Goal: Navigation & Orientation: Find specific page/section

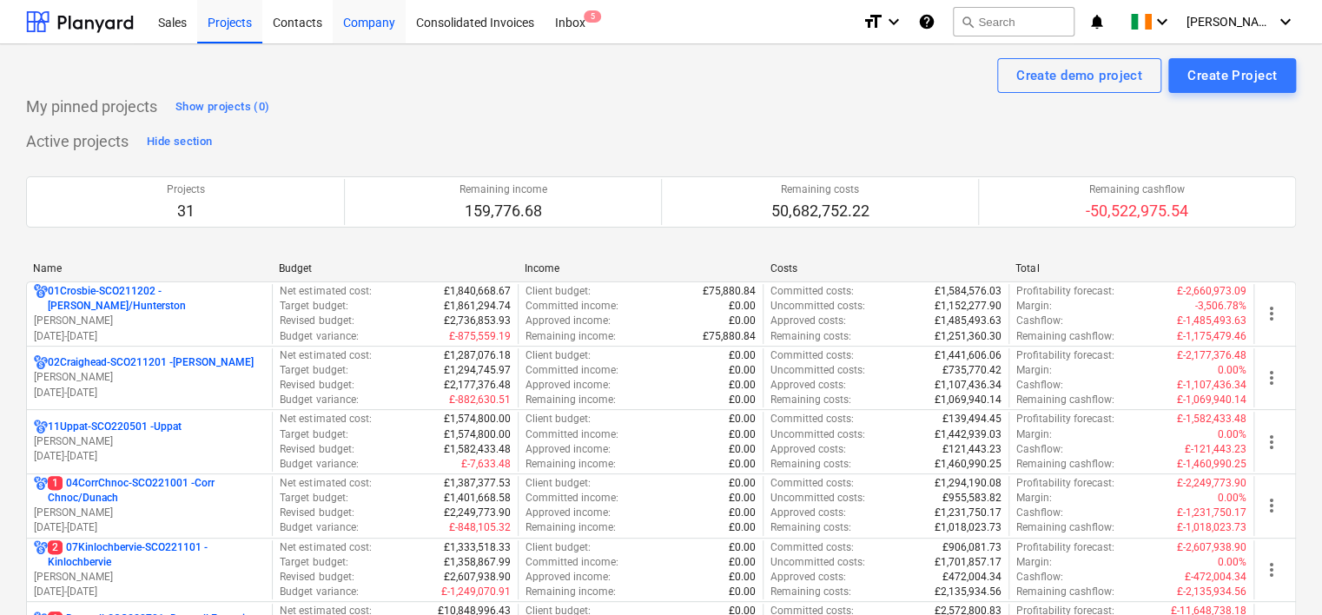
click at [371, 31] on div "Company" at bounding box center [369, 21] width 73 height 44
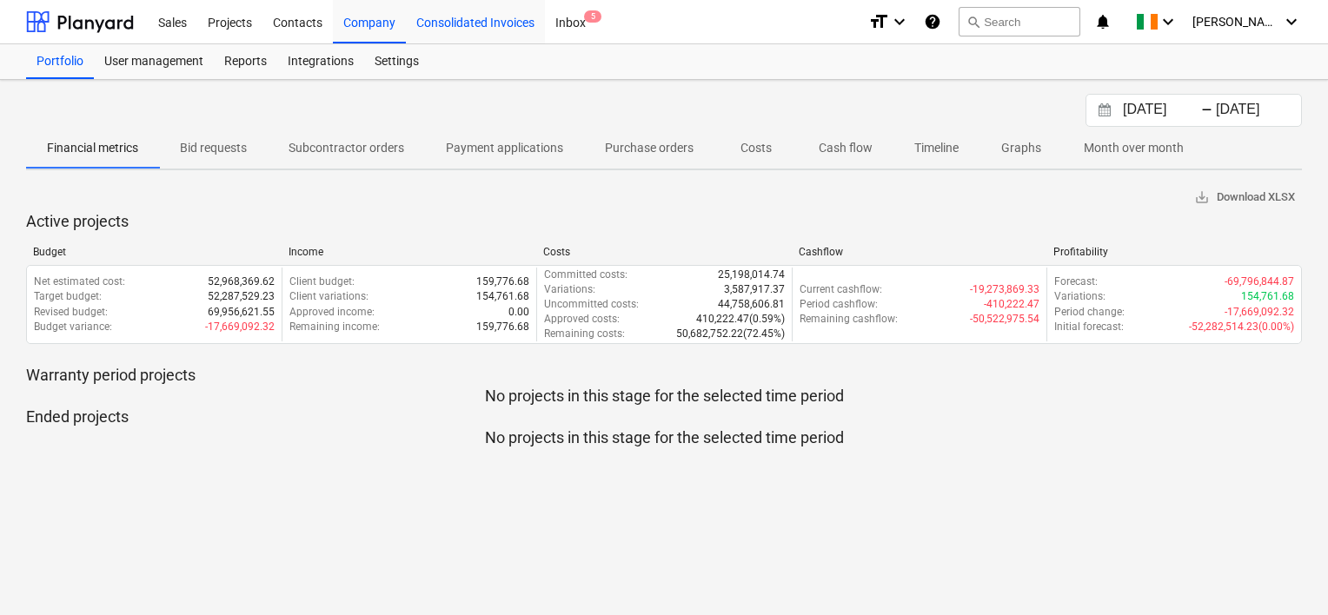
click at [481, 31] on div "Consolidated Invoices" at bounding box center [475, 21] width 139 height 44
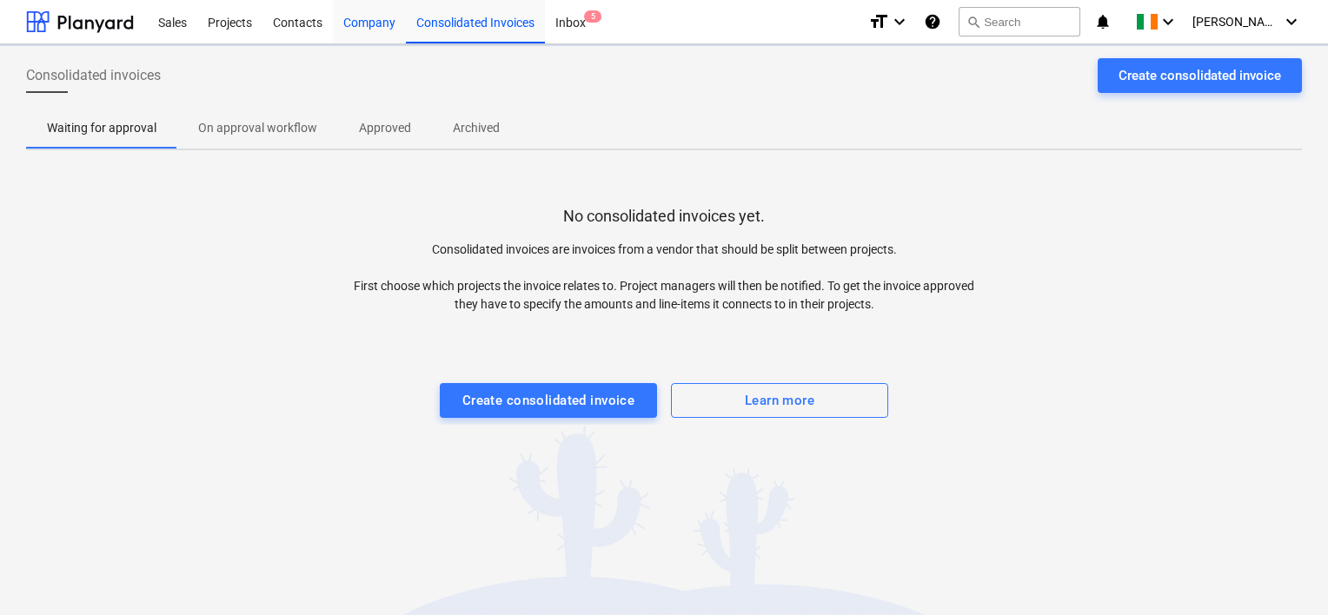
click at [380, 31] on div "Company" at bounding box center [369, 21] width 73 height 44
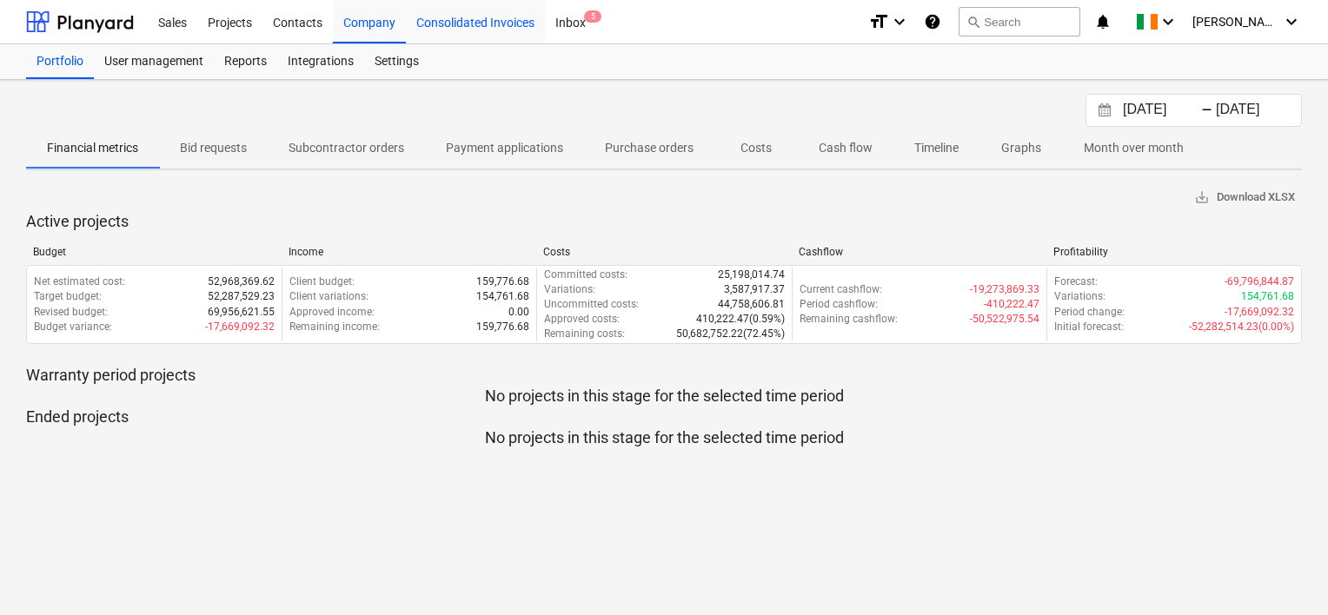
click at [475, 26] on div "Consolidated Invoices" at bounding box center [475, 21] width 139 height 44
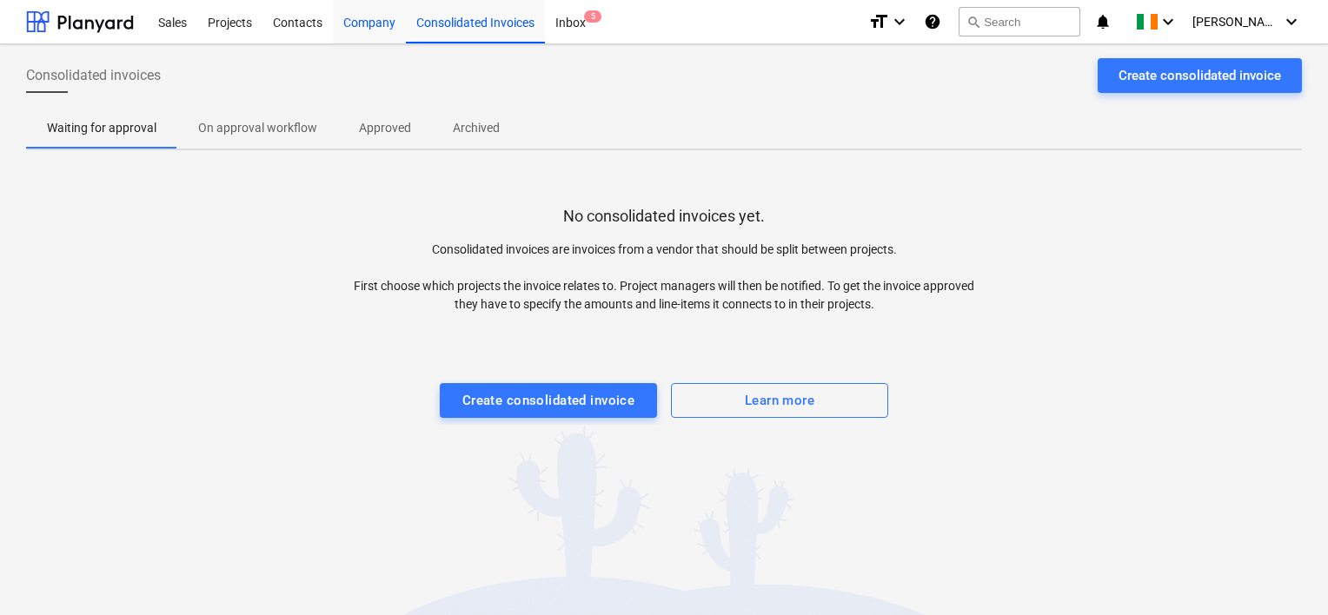
click at [386, 29] on div "Company" at bounding box center [369, 21] width 73 height 44
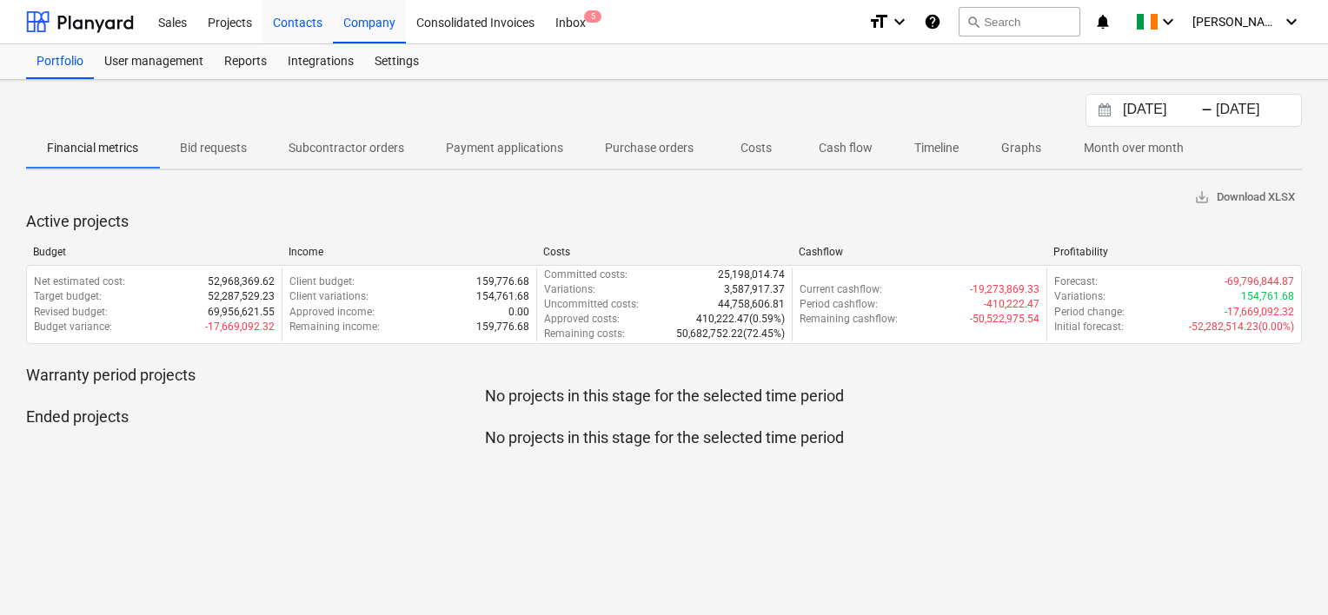
click at [290, 31] on div "Contacts" at bounding box center [297, 21] width 70 height 44
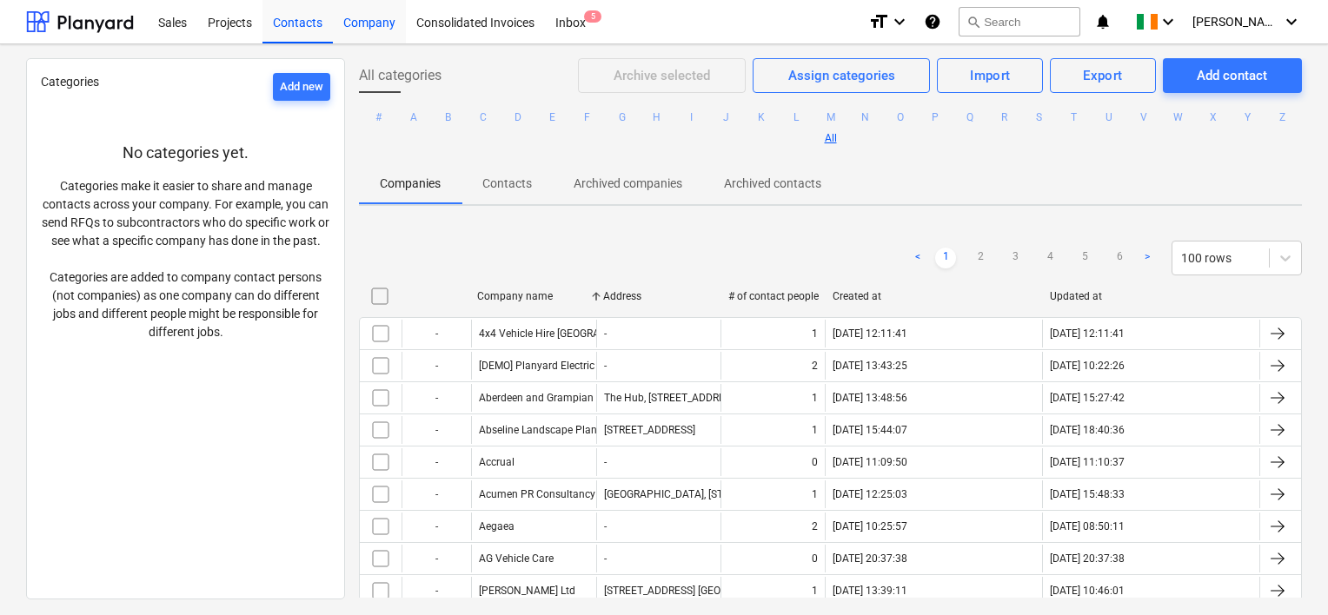
click at [385, 24] on div "Company" at bounding box center [369, 21] width 73 height 44
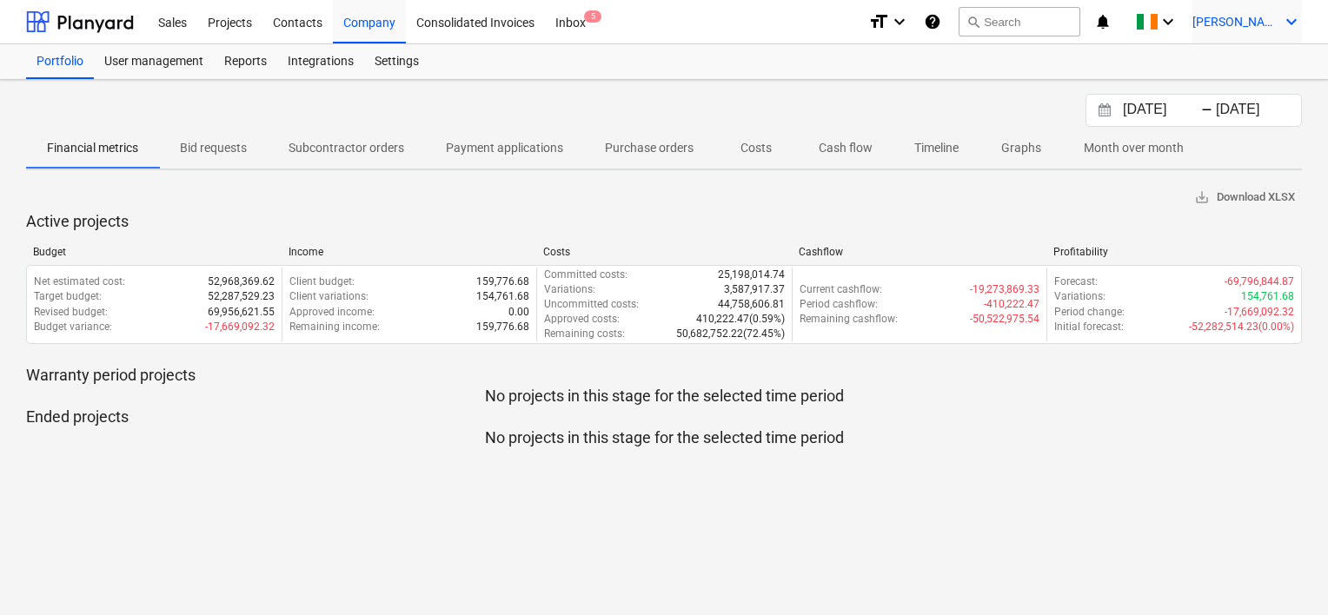
click at [1263, 28] on span "[PERSON_NAME]" at bounding box center [1235, 22] width 87 height 14
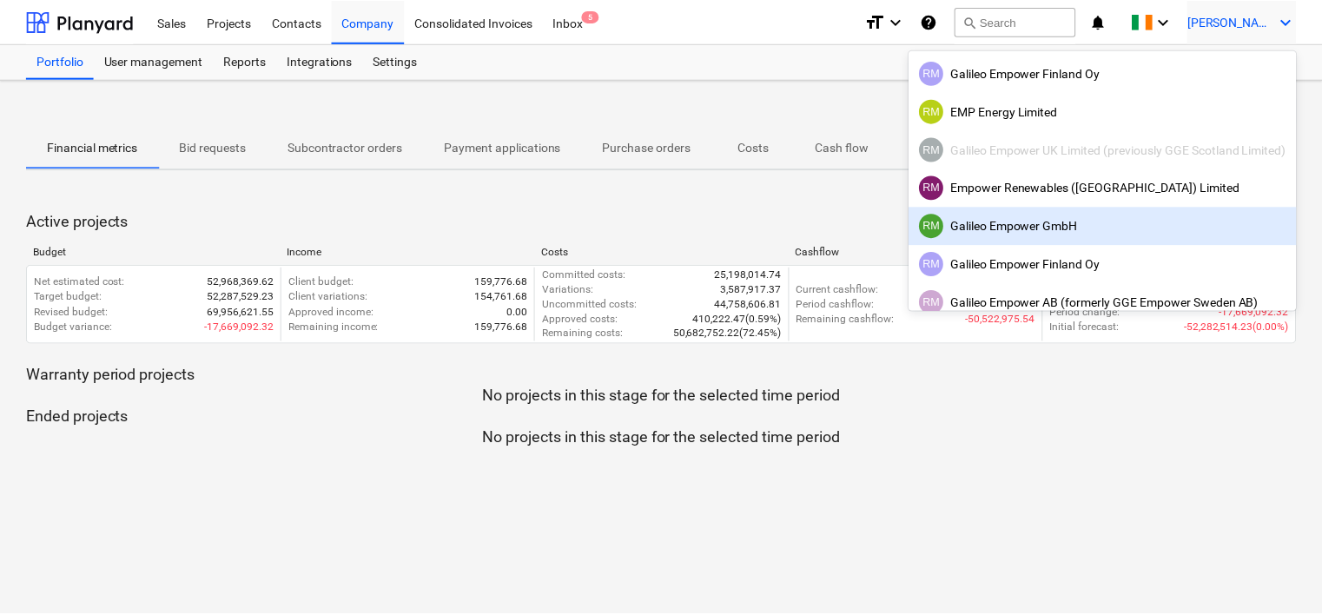
scroll to position [87, 0]
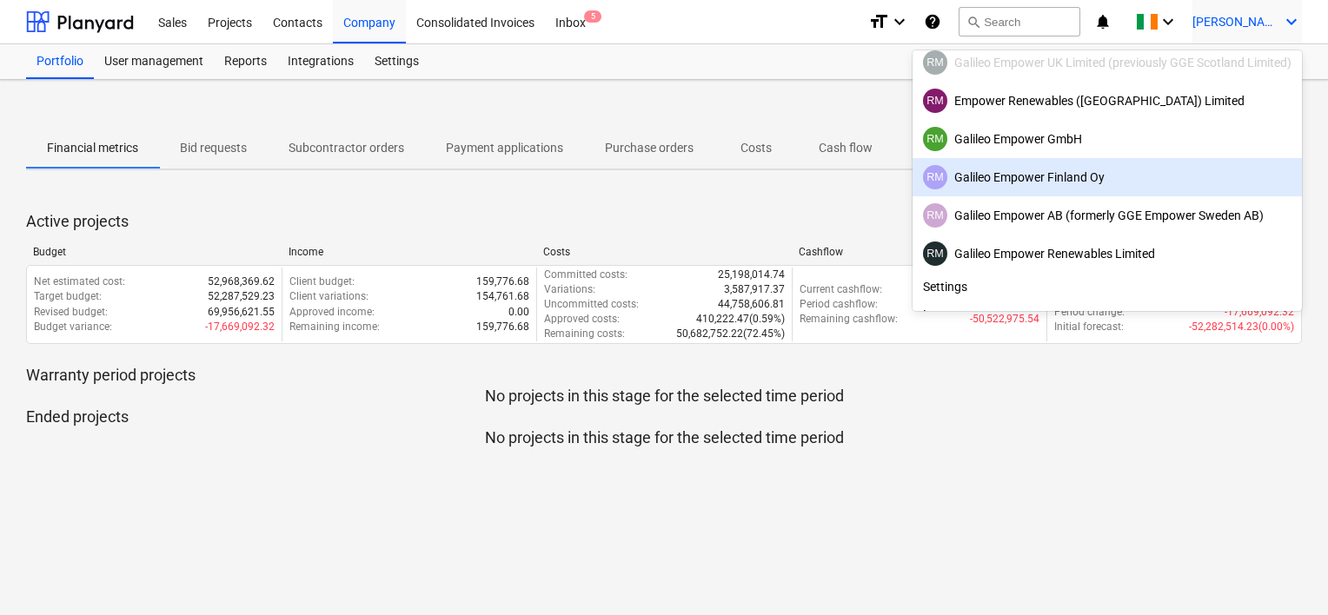
click at [1038, 177] on div "RM Galileo Empower Finland Oy" at bounding box center [1107, 177] width 368 height 24
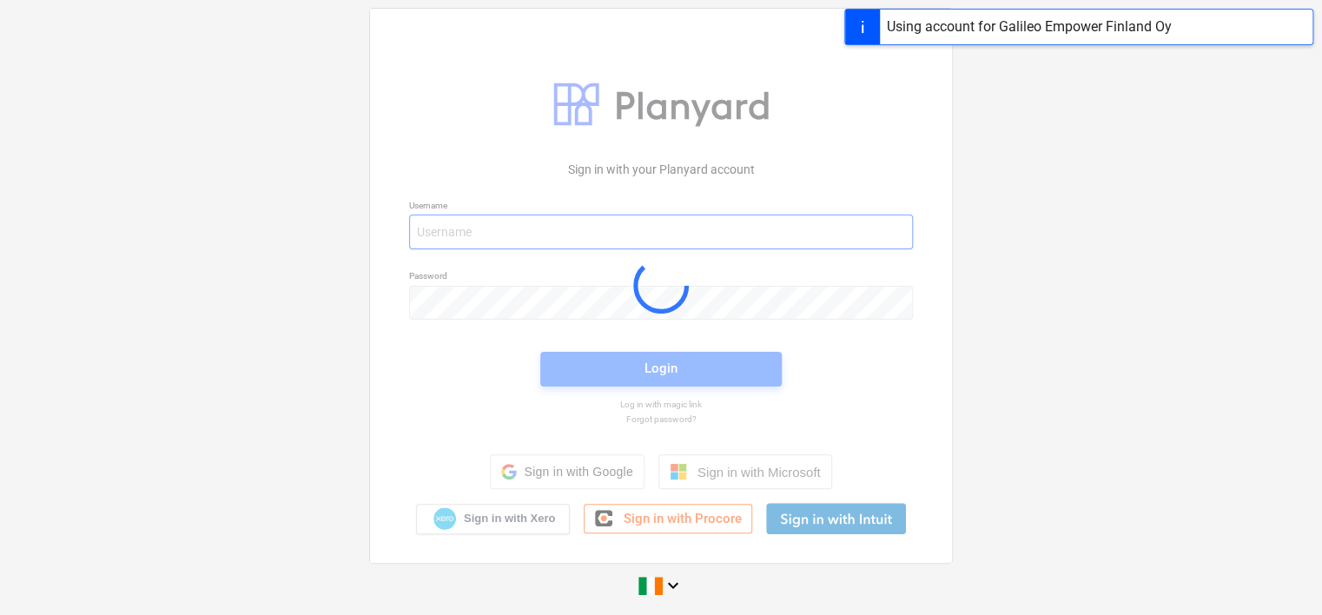
type input "[EMAIL_ADDRESS][DOMAIN_NAME]"
